Goal: Find specific fact: Find specific fact

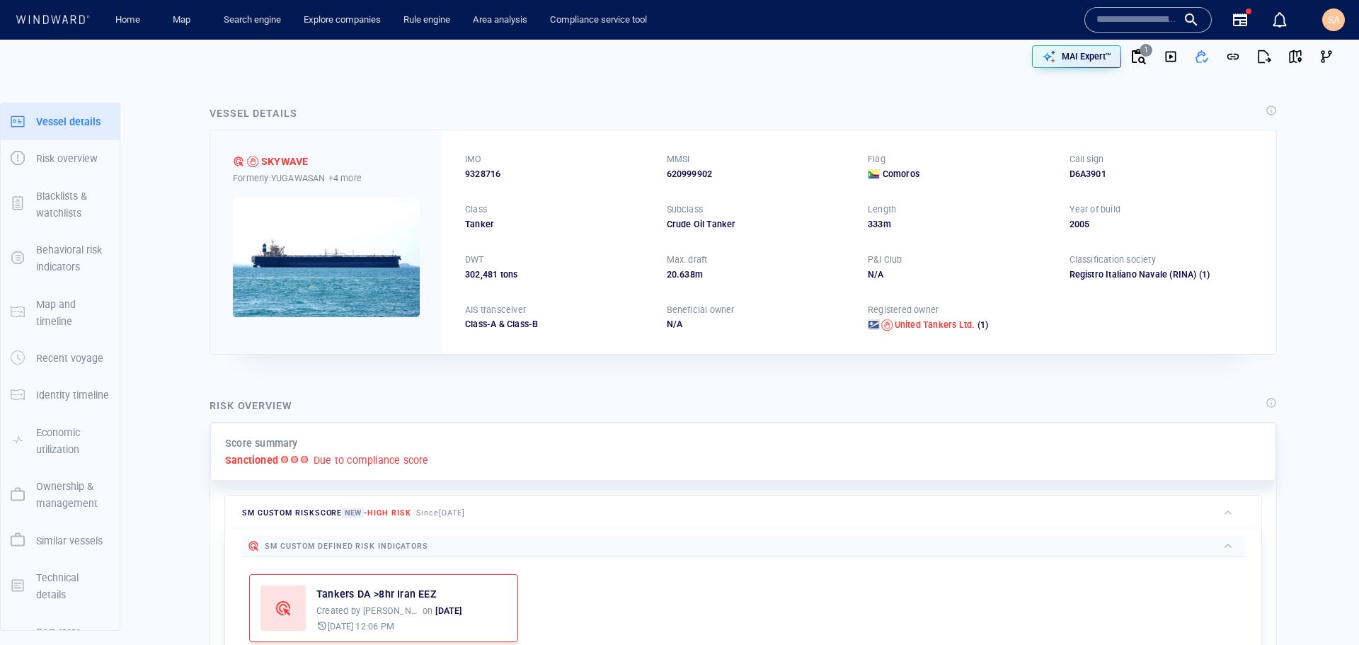
click at [492, 175] on span "9328716" at bounding box center [482, 174] width 35 height 13
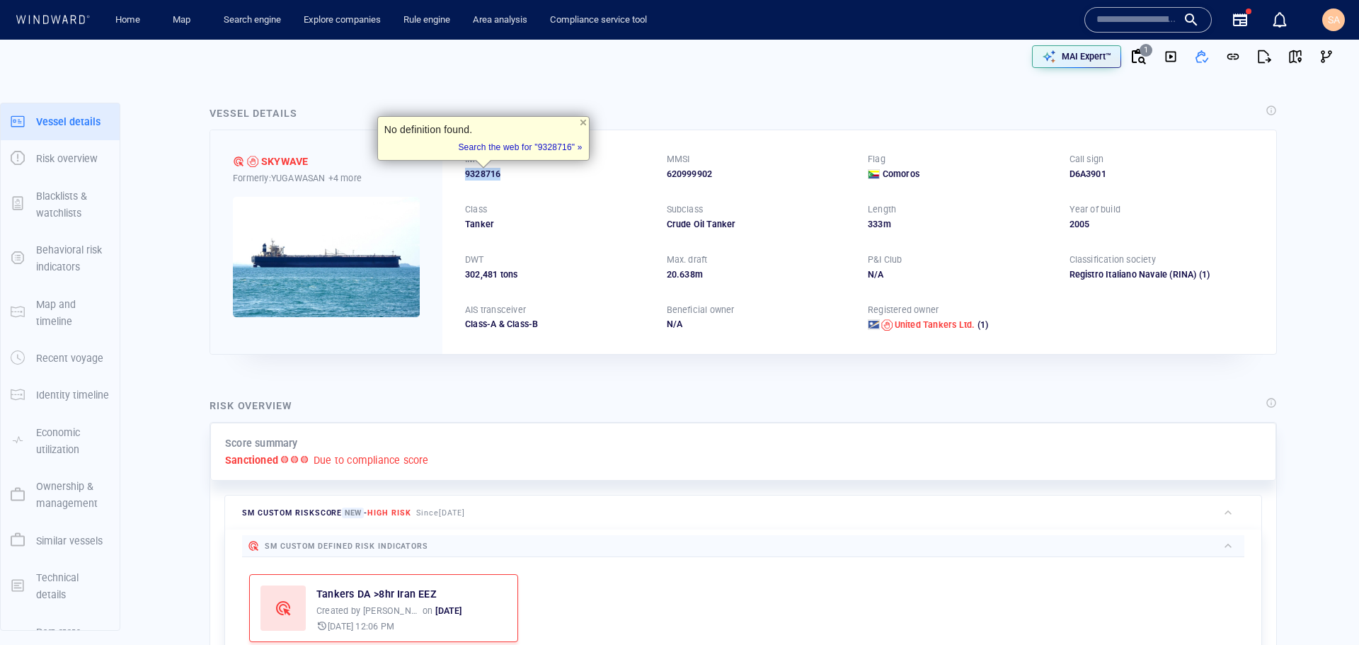
copy span "9328716"
